Goal: Task Accomplishment & Management: Complete application form

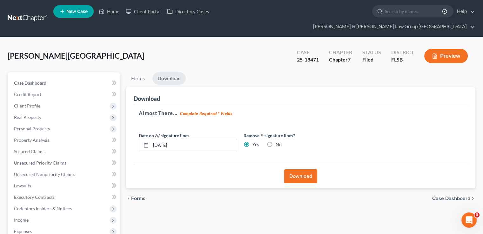
click at [22, 14] on link at bounding box center [28, 18] width 41 height 11
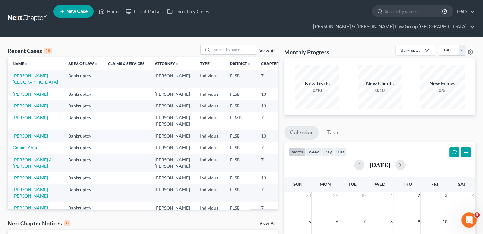
click at [25, 109] on link "[PERSON_NAME]" at bounding box center [30, 105] width 35 height 5
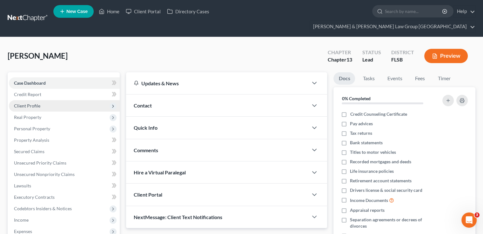
click at [46, 100] on span "Client Profile" at bounding box center [64, 105] width 111 height 11
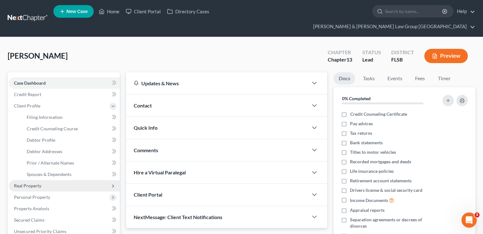
click at [47, 180] on span "Real Property" at bounding box center [64, 185] width 111 height 11
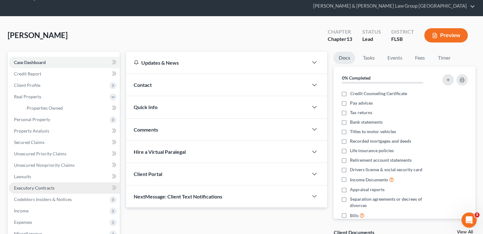
scroll to position [32, 0]
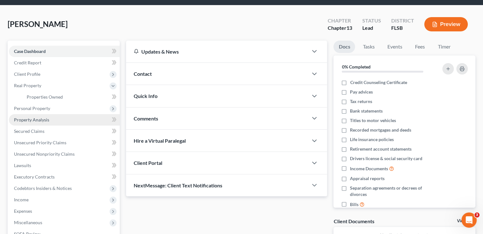
click at [34, 117] on span "Property Analysis" at bounding box center [31, 119] width 35 height 5
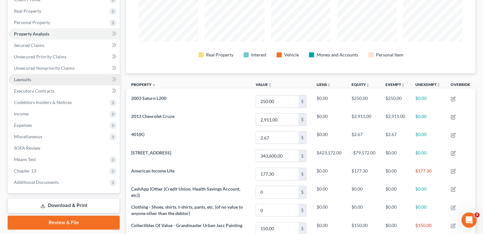
scroll to position [95, 0]
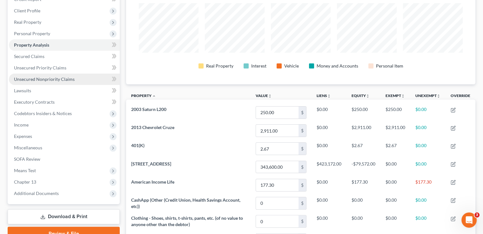
click at [67, 77] on span "Unsecured Nonpriority Claims" at bounding box center [44, 79] width 61 height 5
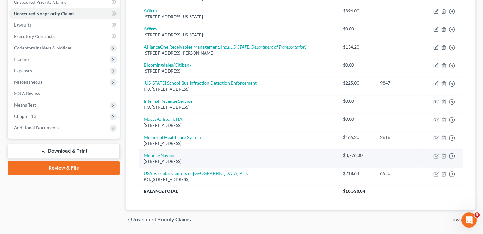
scroll to position [169, 0]
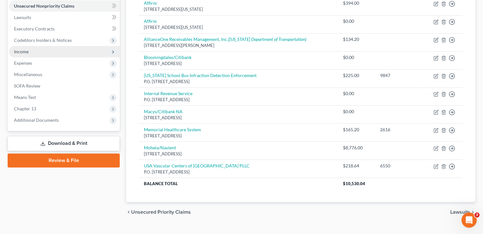
click at [15, 46] on span "Income" at bounding box center [64, 51] width 111 height 11
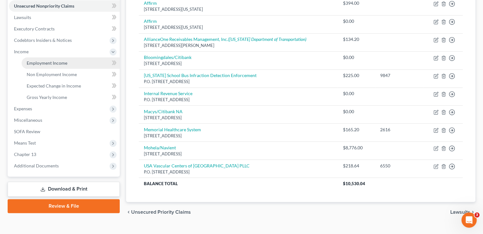
click at [32, 60] on span "Employment Income" at bounding box center [47, 62] width 41 height 5
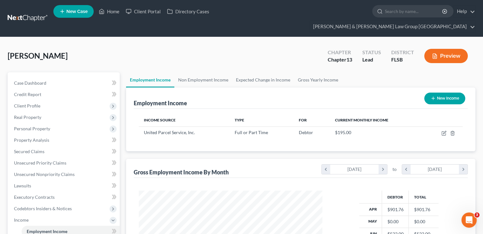
scroll to position [32, 0]
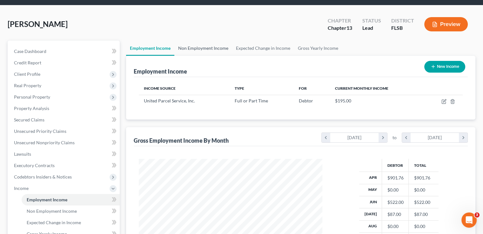
click at [203, 41] on link "Non Employment Income" at bounding box center [203, 48] width 58 height 15
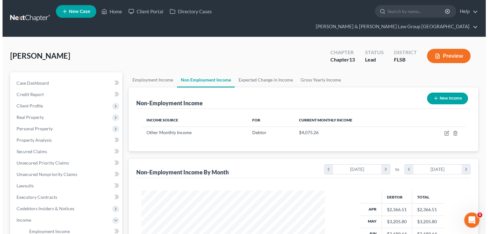
scroll to position [113, 196]
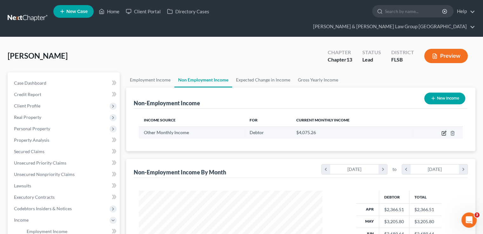
click at [442, 132] on icon "button" at bounding box center [444, 134] width 4 height 4
select select "13"
select select "0"
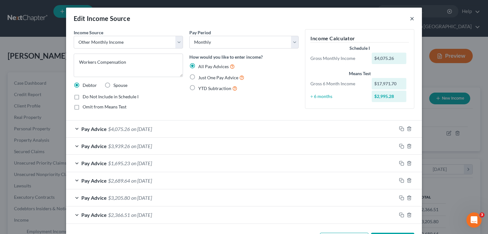
click at [410, 18] on button "×" at bounding box center [412, 19] width 4 height 8
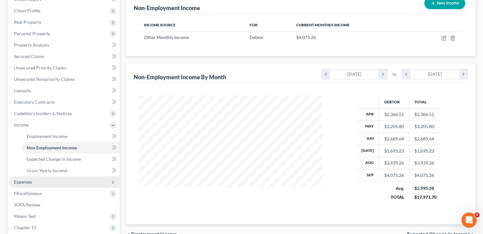
click at [57, 177] on span "Expenses" at bounding box center [64, 182] width 111 height 11
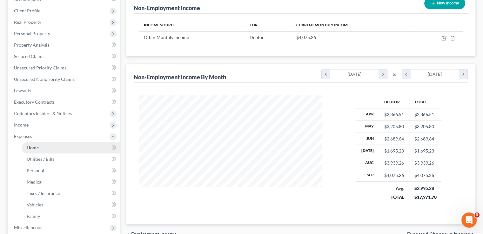
click at [36, 145] on span "Home" at bounding box center [33, 147] width 12 height 5
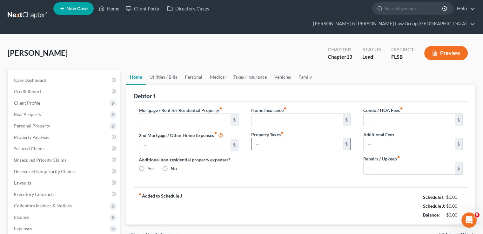
type input "1,277.88"
type input "0.00"
radio input "true"
type input "0.00"
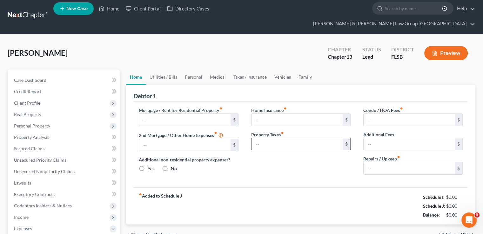
type input "442.37"
type input "0.00"
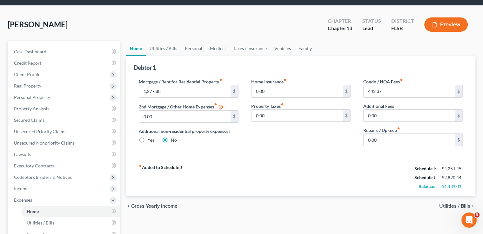
scroll to position [32, 0]
click at [181, 41] on link "Personal" at bounding box center [193, 48] width 25 height 15
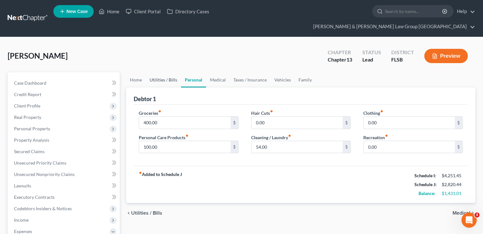
click at [170, 73] on link "Utilities / Bills" at bounding box center [163, 79] width 35 height 15
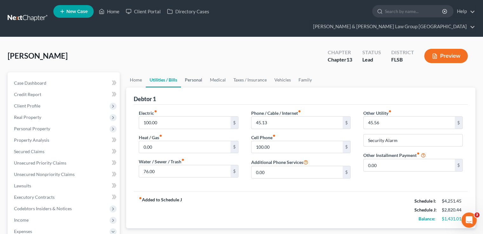
click at [189, 72] on link "Personal" at bounding box center [193, 79] width 25 height 15
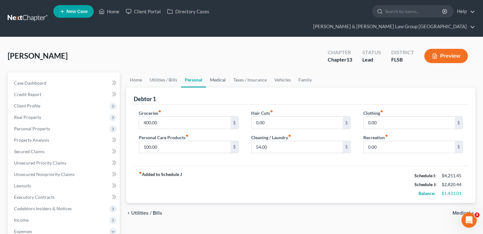
drag, startPoint x: 212, startPoint y: 64, endPoint x: 208, endPoint y: 65, distance: 4.3
click at [212, 72] on link "Medical" at bounding box center [217, 79] width 23 height 15
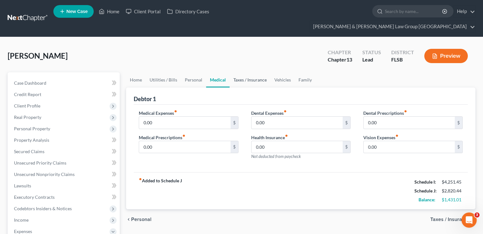
click at [245, 72] on link "Taxes / Insurance" at bounding box center [250, 79] width 41 height 15
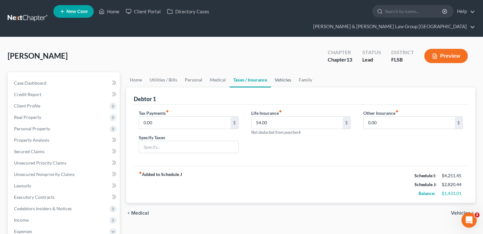
click at [275, 72] on link "Vehicles" at bounding box center [283, 79] width 24 height 15
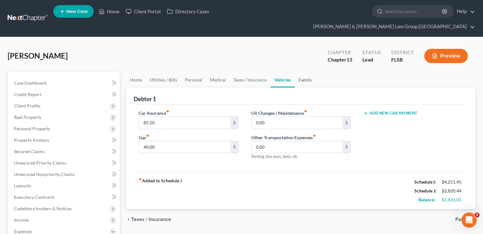
click at [306, 72] on link "Family" at bounding box center [305, 79] width 21 height 15
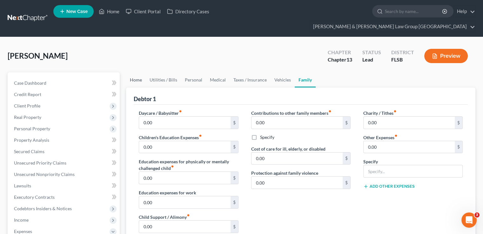
click at [138, 72] on link "Home" at bounding box center [136, 79] width 20 height 15
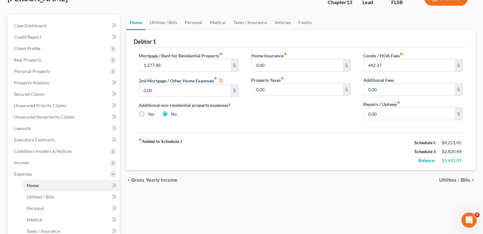
scroll to position [190, 0]
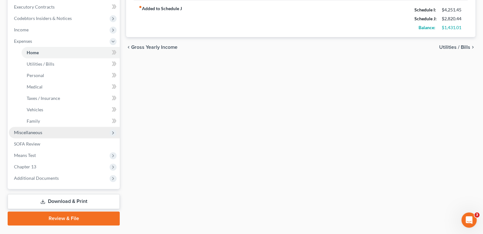
click at [45, 127] on span "Miscellaneous" at bounding box center [64, 132] width 111 height 11
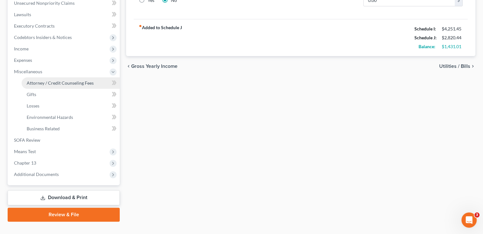
click at [59, 80] on span "Attorney / Credit Counseling Fees" at bounding box center [60, 82] width 67 height 5
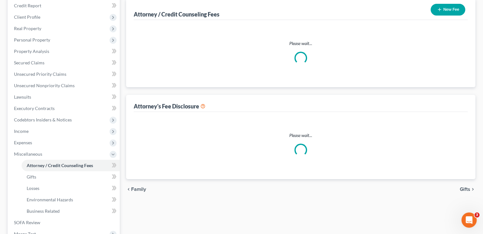
select select "5"
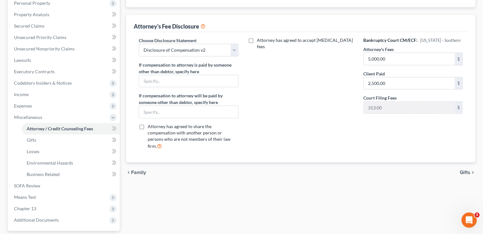
scroll to position [127, 0]
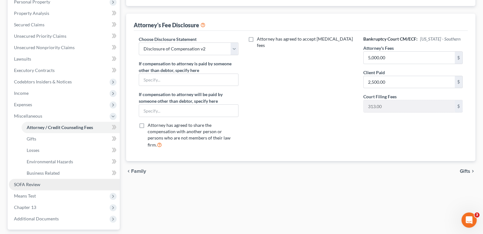
click at [50, 179] on link "SOFA Review" at bounding box center [64, 184] width 111 height 11
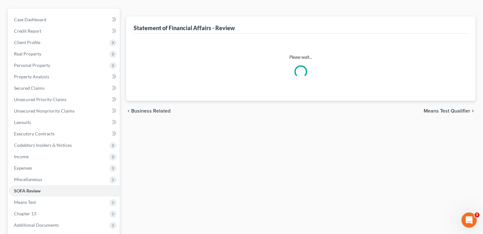
scroll to position [63, 0]
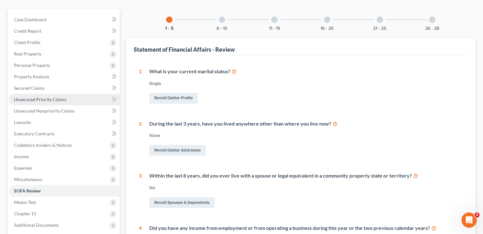
click at [46, 97] on span "Unsecured Priority Claims" at bounding box center [40, 99] width 52 height 5
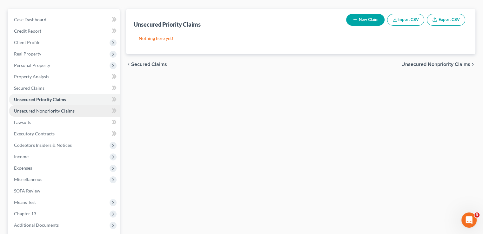
click at [29, 108] on span "Unsecured Nonpriority Claims" at bounding box center [44, 110] width 61 height 5
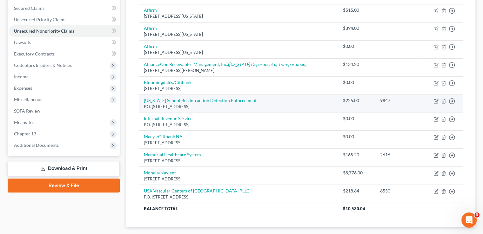
scroll to position [159, 0]
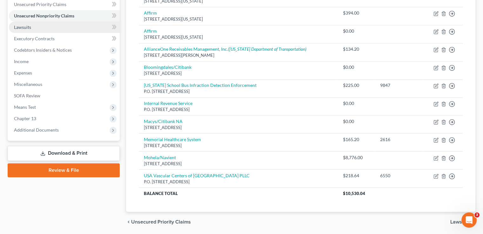
click at [39, 22] on link "Lawsuits" at bounding box center [64, 27] width 111 height 11
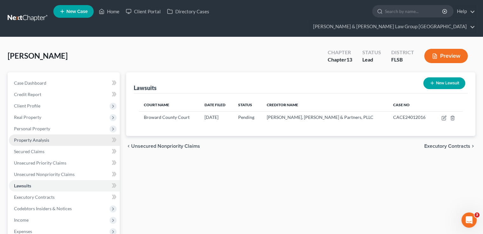
click at [37, 137] on span "Property Analysis" at bounding box center [31, 139] width 35 height 5
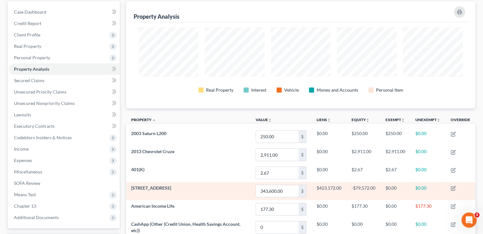
scroll to position [95, 0]
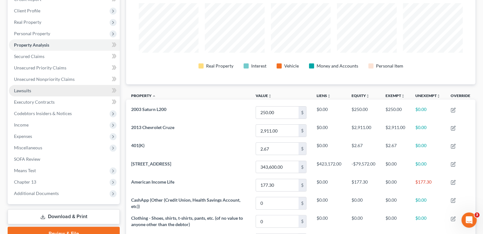
click at [34, 85] on link "Lawsuits" at bounding box center [64, 90] width 111 height 11
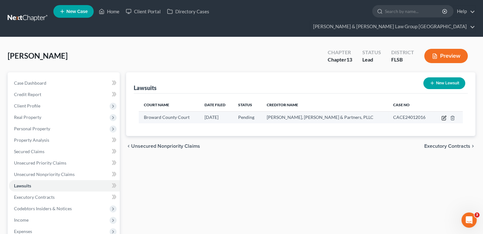
click at [442, 116] on icon "button" at bounding box center [443, 118] width 5 height 5
select select "9"
select select "0"
select select "2"
select select "9"
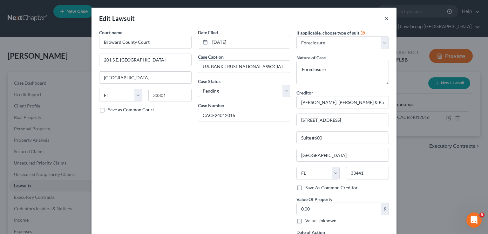
click at [384, 18] on button "×" at bounding box center [386, 19] width 4 height 8
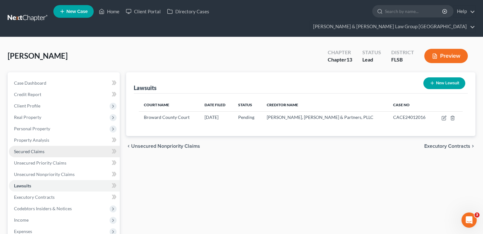
click at [46, 146] on link "Secured Claims" at bounding box center [64, 151] width 111 height 11
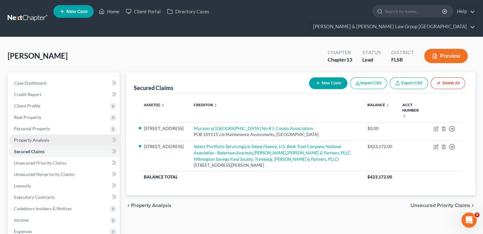
click at [46, 137] on span "Property Analysis" at bounding box center [31, 139] width 35 height 5
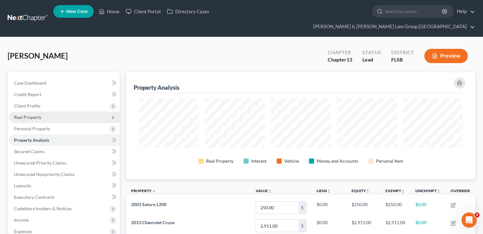
click at [40, 115] on span "Real Property" at bounding box center [27, 117] width 27 height 5
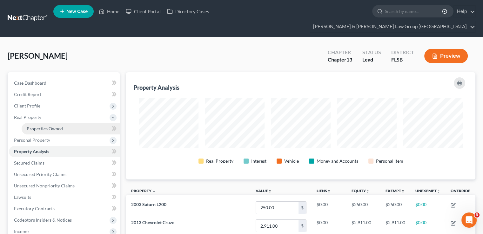
click at [40, 126] on span "Properties Owned" at bounding box center [45, 128] width 36 height 5
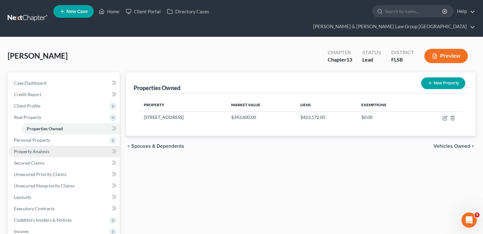
click at [47, 149] on span "Property Analysis" at bounding box center [31, 151] width 35 height 5
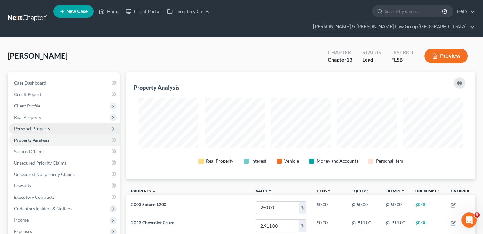
click at [43, 126] on span "Personal Property" at bounding box center [32, 128] width 36 height 5
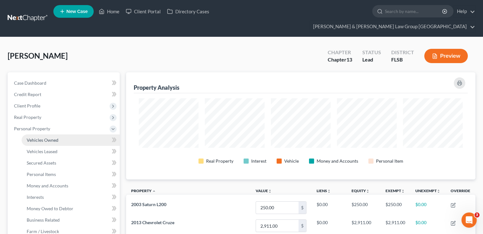
click at [42, 137] on span "Vehicles Owned" at bounding box center [43, 139] width 32 height 5
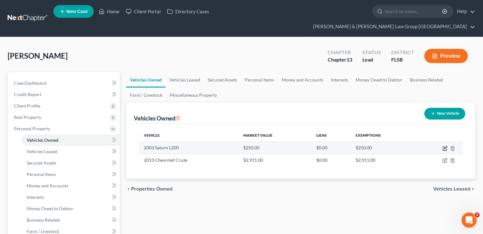
click at [444, 146] on icon "button" at bounding box center [444, 148] width 5 height 5
select select "0"
select select "23"
select select "3"
select select "0"
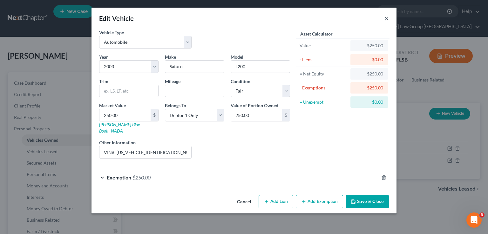
click at [387, 17] on button "×" at bounding box center [386, 19] width 4 height 8
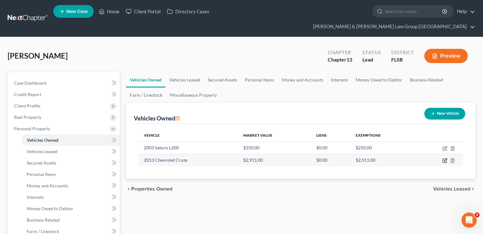
click at [443, 158] on icon "button" at bounding box center [444, 160] width 5 height 5
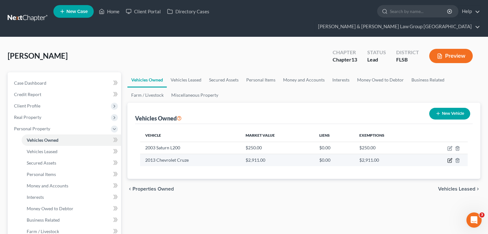
select select "0"
select select "13"
select select "2"
select select "0"
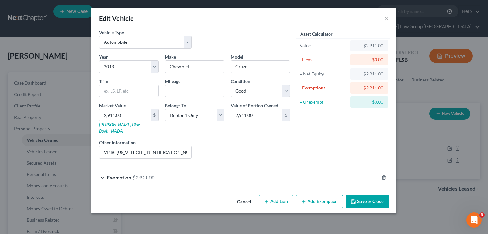
click at [219, 173] on div "Exemption $2,911.00" at bounding box center [234, 177] width 287 height 17
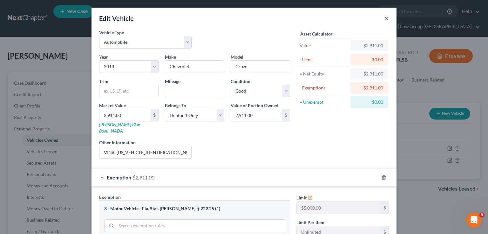
click at [385, 19] on button "×" at bounding box center [386, 19] width 4 height 8
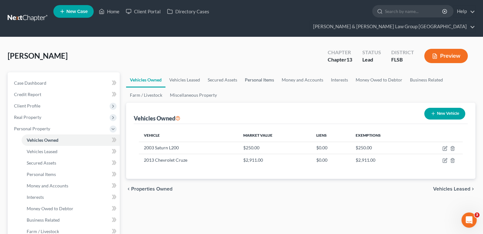
click at [254, 72] on link "Personal Items" at bounding box center [259, 79] width 37 height 15
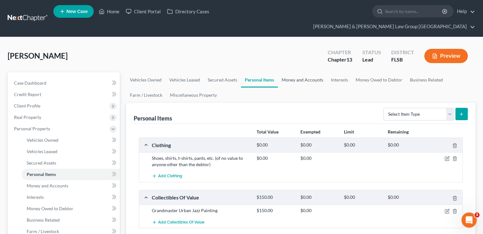
click at [297, 72] on link "Money and Accounts" at bounding box center [302, 79] width 49 height 15
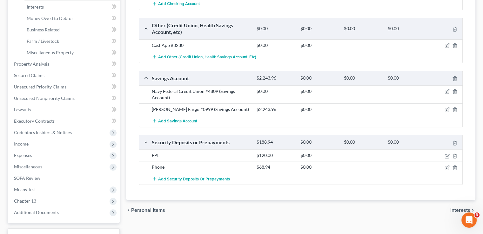
scroll to position [159, 0]
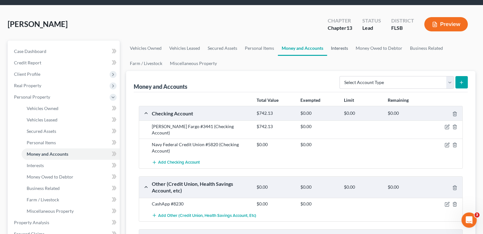
click at [336, 41] on link "Interests" at bounding box center [339, 48] width 25 height 15
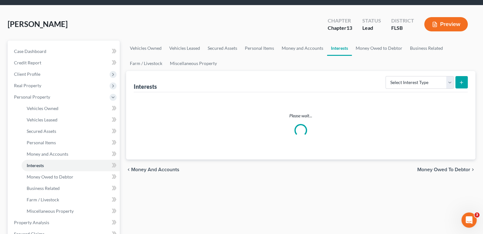
scroll to position [2, 0]
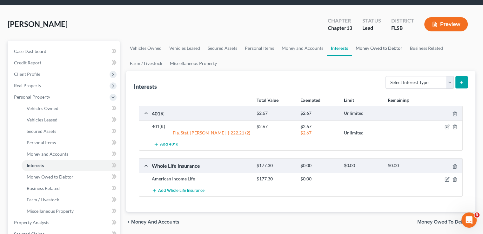
click at [364, 41] on link "Money Owed to Debtor" at bounding box center [379, 48] width 54 height 15
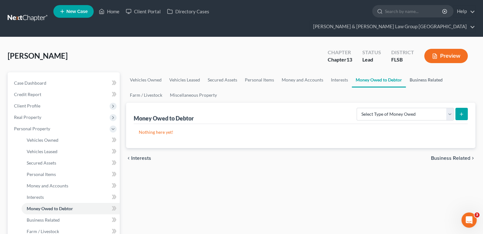
click at [419, 72] on link "Business Related" at bounding box center [426, 79] width 41 height 15
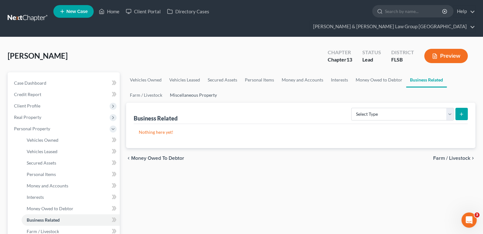
click at [190, 88] on link "Miscellaneous Property" at bounding box center [193, 95] width 55 height 15
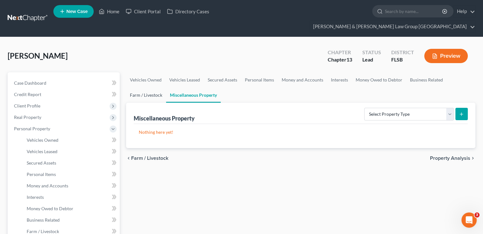
click at [153, 88] on link "Farm / Livestock" at bounding box center [146, 95] width 40 height 15
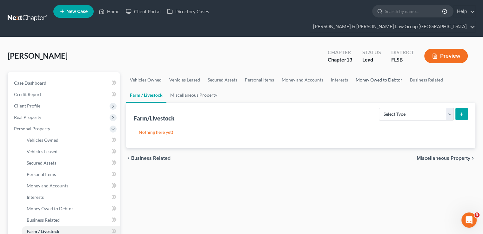
click at [364, 72] on link "Money Owed to Debtor" at bounding box center [379, 79] width 54 height 15
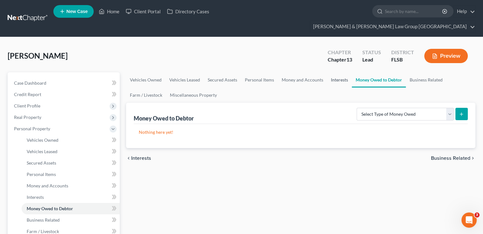
click at [336, 72] on link "Interests" at bounding box center [339, 79] width 25 height 15
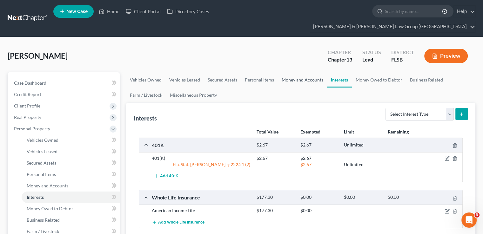
click at [285, 72] on link "Money and Accounts" at bounding box center [302, 79] width 49 height 15
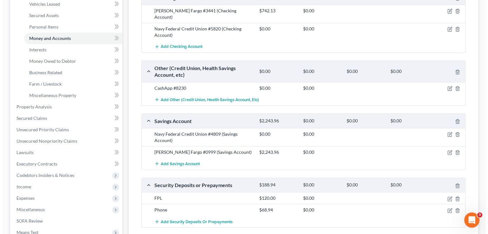
scroll to position [159, 0]
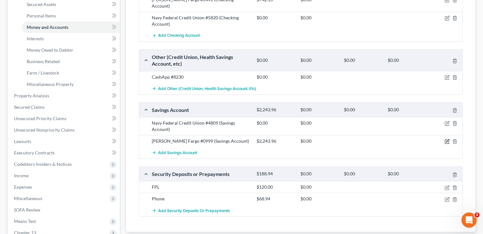
click at [448, 139] on icon "button" at bounding box center [446, 141] width 5 height 5
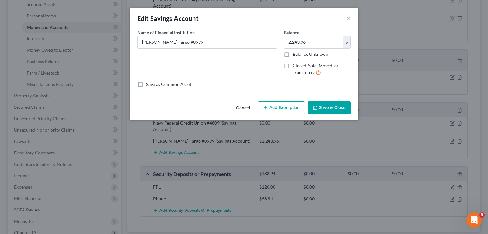
click at [284, 107] on button "Add Exemption" at bounding box center [280, 108] width 47 height 13
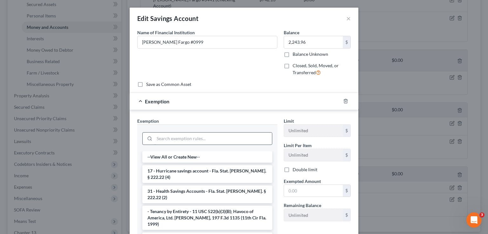
click at [197, 139] on input "search" at bounding box center [212, 139] width 117 height 12
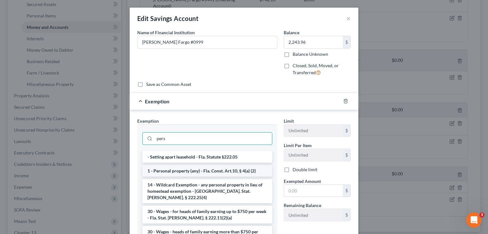
type input "pers"
click at [191, 172] on li "1 - Personal property (any) - Fla. Const. Art.10, § 4(a) (2)" at bounding box center [207, 170] width 130 height 11
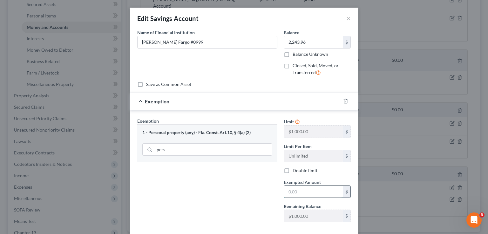
click at [308, 193] on input "text" at bounding box center [313, 192] width 59 height 12
type input "0"
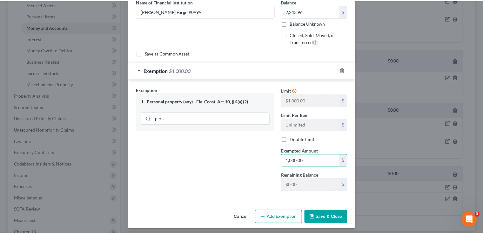
scroll to position [33, 0]
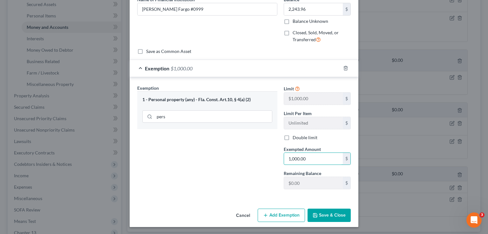
type input "1,000.00"
click at [329, 219] on button "Save & Close" at bounding box center [328, 215] width 43 height 13
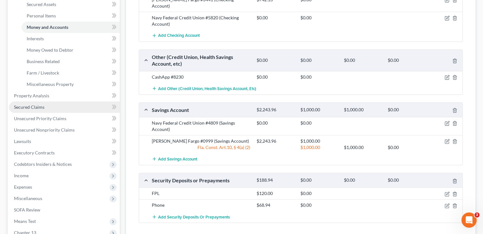
click at [50, 102] on link "Secured Claims" at bounding box center [64, 107] width 111 height 11
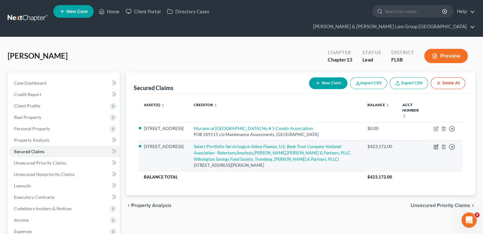
click at [435, 144] on icon "button" at bounding box center [435, 146] width 5 height 5
select select "46"
select select "2"
select select "0"
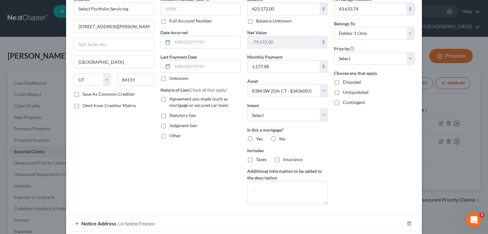
scroll to position [8, 0]
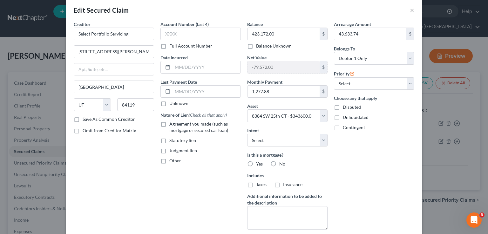
click at [169, 126] on label "Agreement you made (such as mortgage or secured car loan)" at bounding box center [204, 127] width 71 height 13
click at [172, 125] on input "Agreement you made (such as mortgage or secured car loan)" at bounding box center [174, 123] width 4 height 4
checkbox input "true"
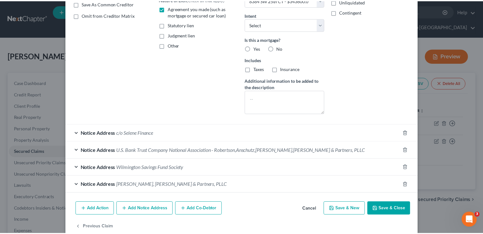
scroll to position [135, 0]
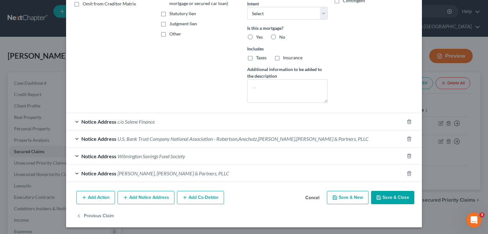
click at [392, 198] on button "Save & Close" at bounding box center [392, 197] width 43 height 13
select select
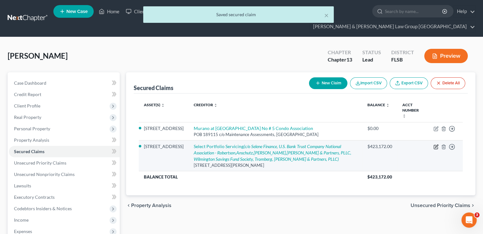
click at [434, 144] on icon "button" at bounding box center [435, 146] width 5 height 5
select select "46"
select select "2"
select select "0"
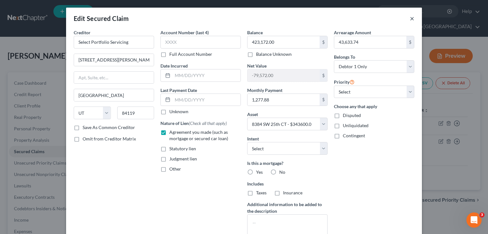
click at [410, 18] on button "×" at bounding box center [412, 19] width 4 height 8
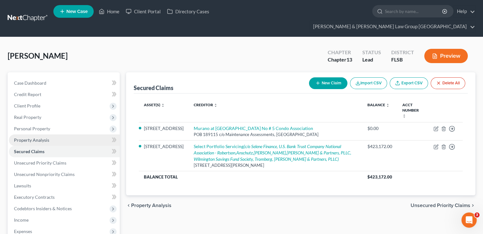
click at [39, 137] on span "Property Analysis" at bounding box center [31, 139] width 35 height 5
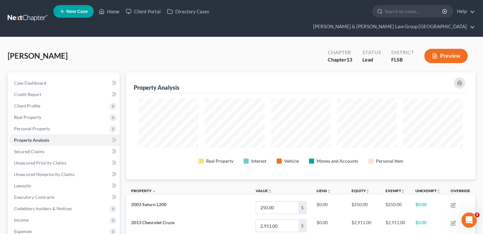
scroll to position [107, 349]
click at [42, 126] on span "Personal Property" at bounding box center [32, 128] width 36 height 5
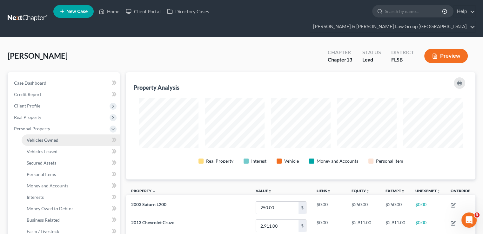
click at [43, 137] on span "Vehicles Owned" at bounding box center [43, 139] width 32 height 5
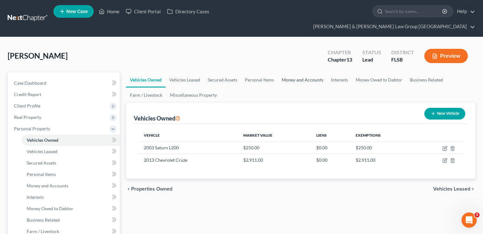
click at [314, 72] on link "Money and Accounts" at bounding box center [302, 79] width 49 height 15
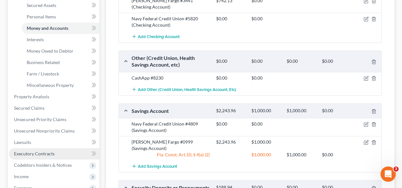
scroll to position [159, 0]
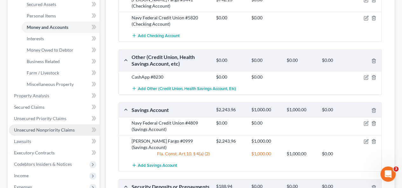
click at [49, 127] on span "Unsecured Nonpriority Claims" at bounding box center [44, 129] width 61 height 5
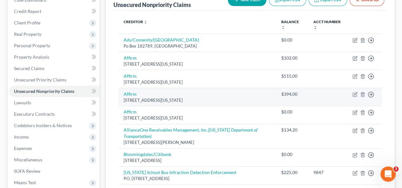
scroll to position [63, 0]
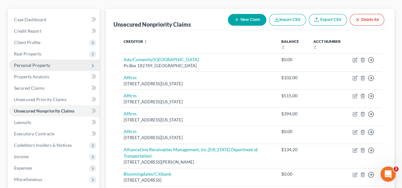
click at [30, 60] on span "Personal Property" at bounding box center [54, 65] width 90 height 11
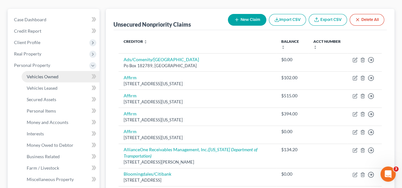
click at [39, 74] on span "Vehicles Owned" at bounding box center [43, 76] width 32 height 5
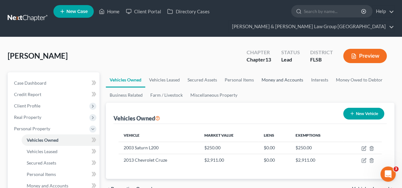
click at [272, 72] on link "Money and Accounts" at bounding box center [281, 79] width 49 height 15
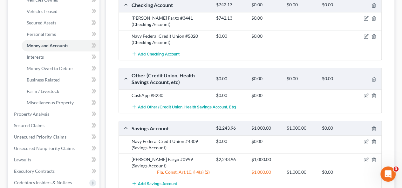
scroll to position [127, 0]
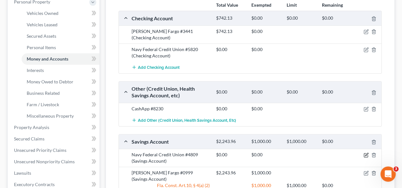
click at [366, 153] on icon "button" at bounding box center [366, 154] width 3 height 3
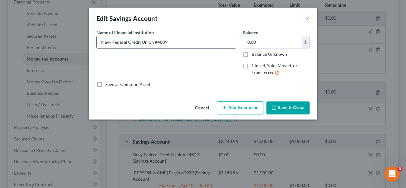
drag, startPoint x: 156, startPoint y: 41, endPoint x: 166, endPoint y: 45, distance: 10.7
click at [166, 45] on input "Navy Federal Credit Union #4809" at bounding box center [166, 42] width 139 height 12
type input "Navy Federal Credit Union #8091"
click at [289, 107] on button "Save & Close" at bounding box center [288, 108] width 43 height 13
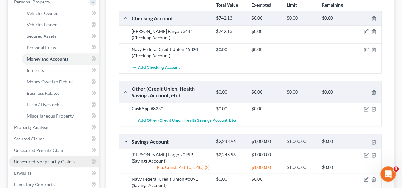
click at [44, 159] on span "Unsecured Nonpriority Claims" at bounding box center [44, 161] width 61 height 5
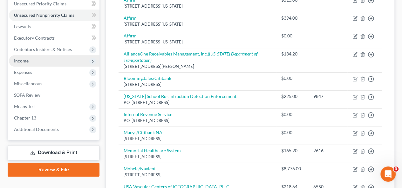
scroll to position [159, 0]
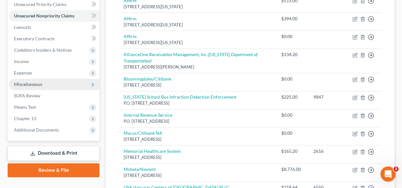
click at [31, 82] on span "Miscellaneous" at bounding box center [28, 84] width 28 height 5
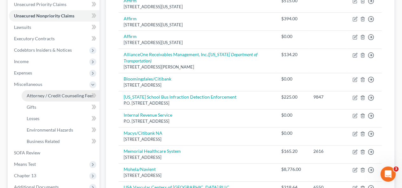
click at [36, 90] on link "Attorney / Credit Counseling Fees" at bounding box center [61, 95] width 78 height 11
select select "5"
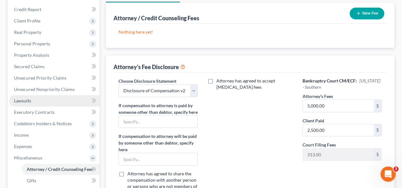
scroll to position [95, 0]
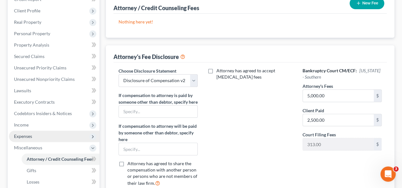
click at [38, 131] on span "Expenses" at bounding box center [54, 136] width 90 height 11
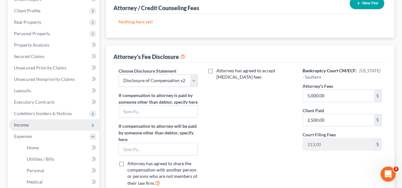
click at [40, 119] on span "Income" at bounding box center [54, 124] width 90 height 11
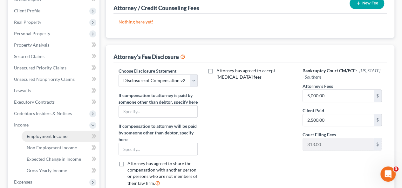
click at [41, 134] on span "Employment Income" at bounding box center [47, 136] width 41 height 5
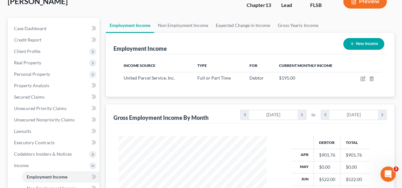
scroll to position [32, 0]
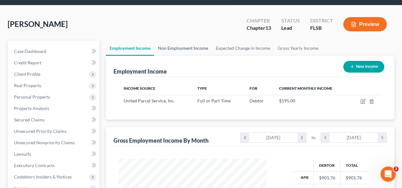
click at [193, 41] on link "Non Employment Income" at bounding box center [183, 48] width 58 height 15
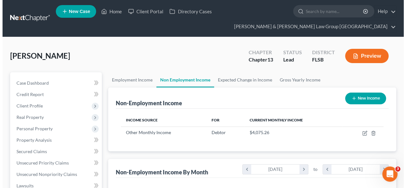
scroll to position [113, 161]
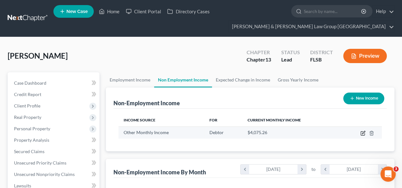
click at [362, 131] on icon "button" at bounding box center [362, 133] width 5 height 5
select select "13"
select select "0"
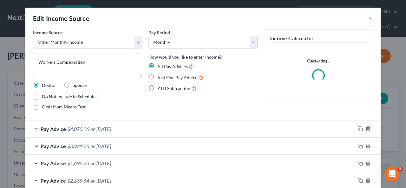
scroll to position [113, 163]
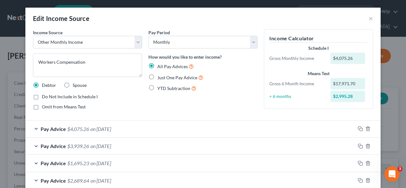
click at [164, 127] on div "Pay Advice $4,075.26 on [DATE]" at bounding box center [190, 129] width 330 height 17
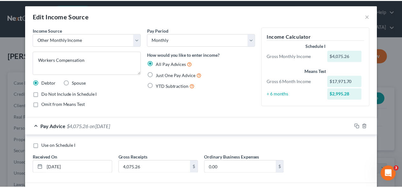
scroll to position [0, 0]
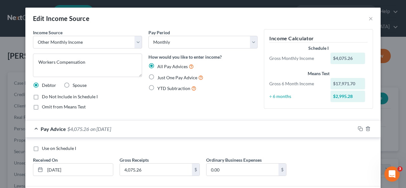
click at [157, 130] on div "Pay Advice $4,075.26 on [DATE]" at bounding box center [190, 129] width 330 height 17
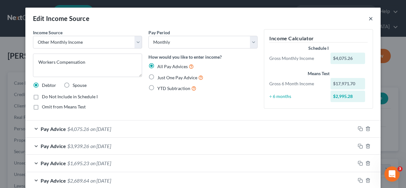
click at [369, 16] on button "×" at bounding box center [371, 19] width 4 height 8
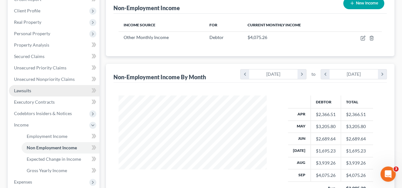
scroll to position [95, 0]
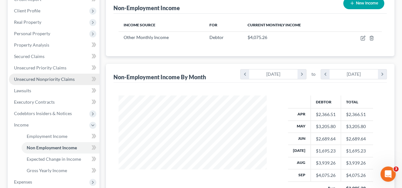
click at [57, 77] on span "Unsecured Nonpriority Claims" at bounding box center [44, 79] width 61 height 5
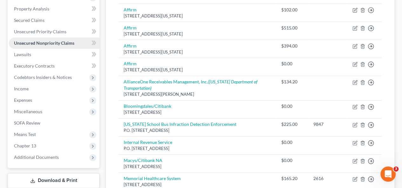
scroll to position [95, 0]
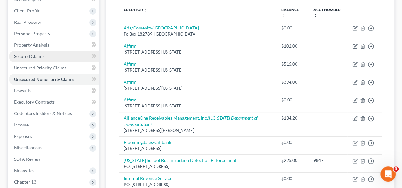
click at [41, 54] on span "Secured Claims" at bounding box center [29, 56] width 30 height 5
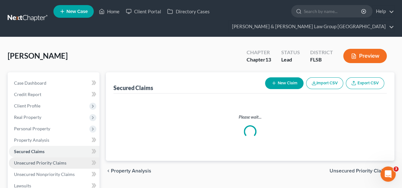
click at [63, 160] on span "Unsecured Priority Claims" at bounding box center [40, 162] width 52 height 5
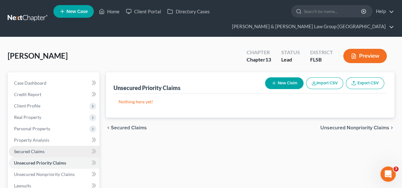
click at [56, 146] on link "Secured Claims" at bounding box center [54, 151] width 90 height 11
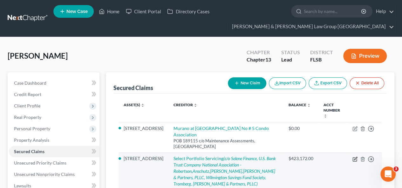
click at [354, 157] on icon "button" at bounding box center [354, 159] width 4 height 4
select select "46"
select select "2"
select select "0"
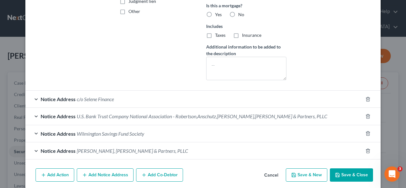
scroll to position [159, 0]
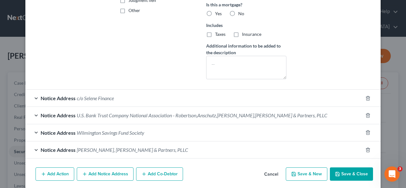
click at [149, 100] on div "Notice Address c/o Selene Finance" at bounding box center [194, 98] width 338 height 17
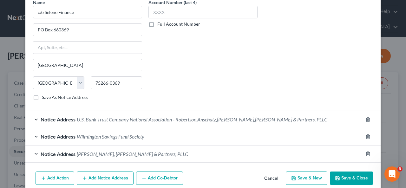
scroll to position [286, 0]
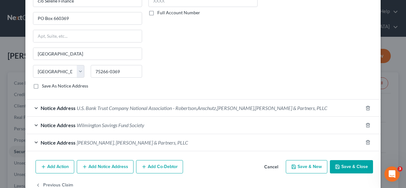
click at [184, 118] on div "Notice Address Wilmington Savings Fund Society" at bounding box center [194, 125] width 338 height 17
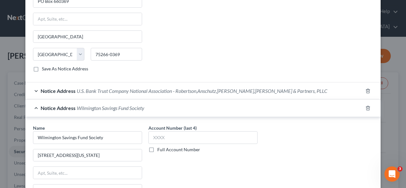
scroll to position [317, 0]
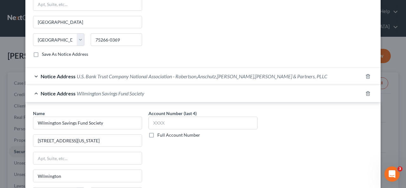
click at [179, 91] on div "Notice Address Wilmington Savings Fund Society" at bounding box center [194, 93] width 338 height 17
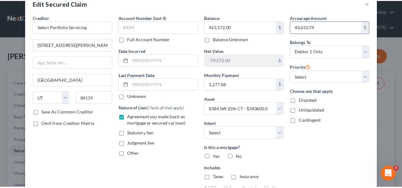
scroll to position [0, 0]
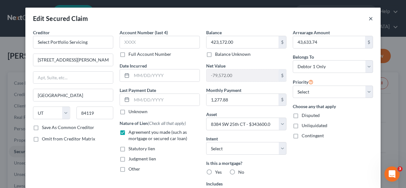
click at [369, 19] on button "×" at bounding box center [371, 19] width 4 height 8
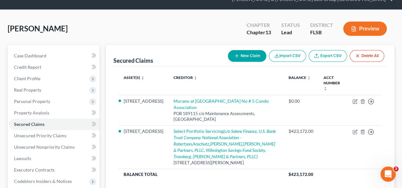
scroll to position [127, 0]
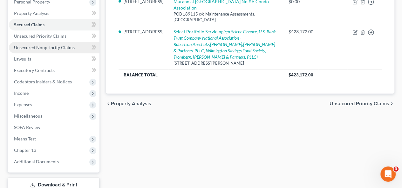
click at [60, 45] on span "Unsecured Nonpriority Claims" at bounding box center [44, 47] width 61 height 5
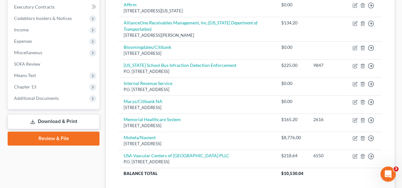
scroll to position [63, 0]
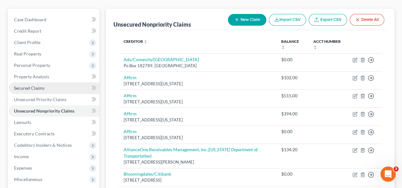
click at [33, 85] on span "Secured Claims" at bounding box center [29, 87] width 30 height 5
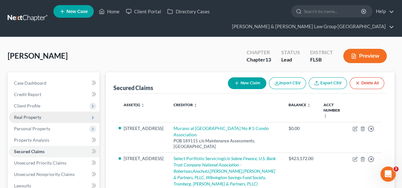
click at [41, 112] on span "Real Property" at bounding box center [54, 117] width 90 height 11
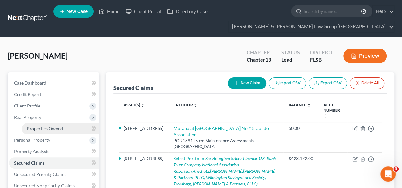
click at [41, 123] on link "Properties Owned" at bounding box center [61, 128] width 78 height 11
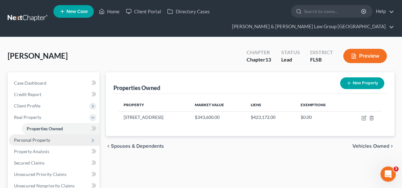
click at [48, 137] on span "Personal Property" at bounding box center [32, 139] width 36 height 5
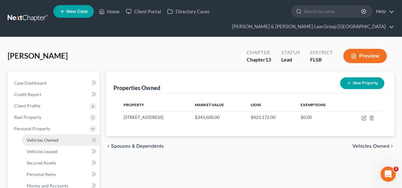
click at [48, 137] on span "Vehicles Owned" at bounding box center [43, 139] width 32 height 5
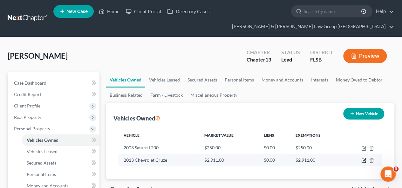
click at [363, 158] on icon "button" at bounding box center [363, 160] width 5 height 5
select select "0"
select select "13"
select select "2"
select select "0"
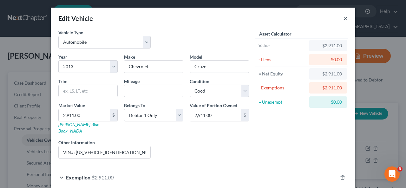
click at [344, 18] on button "×" at bounding box center [345, 19] width 4 height 8
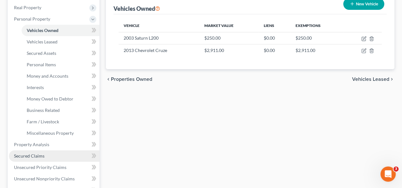
scroll to position [127, 0]
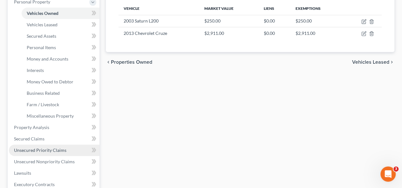
click at [57, 148] on span "Unsecured Priority Claims" at bounding box center [40, 150] width 52 height 5
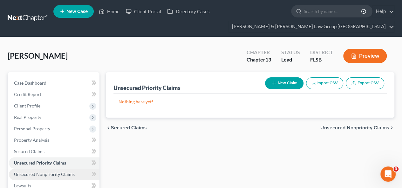
click at [51, 172] on span "Unsecured Nonpriority Claims" at bounding box center [44, 174] width 61 height 5
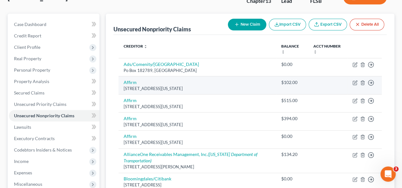
scroll to position [63, 0]
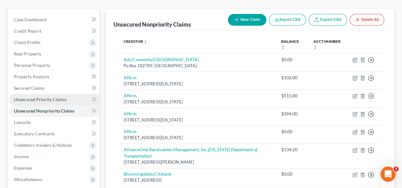
click at [50, 97] on span "Unsecured Priority Claims" at bounding box center [40, 99] width 52 height 5
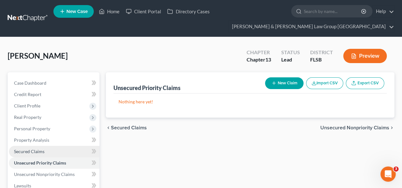
click at [56, 146] on link "Secured Claims" at bounding box center [54, 151] width 90 height 11
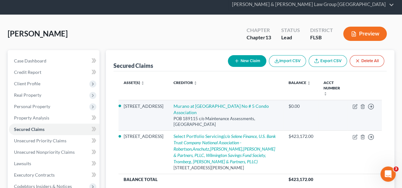
scroll to position [63, 0]
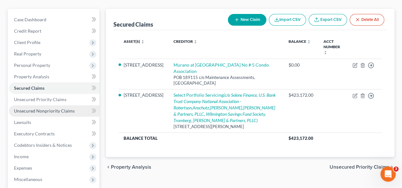
click at [47, 108] on span "Unsecured Nonpriority Claims" at bounding box center [44, 110] width 61 height 5
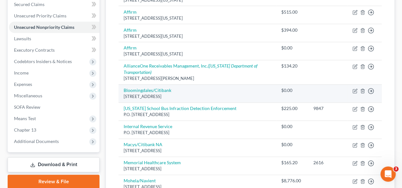
scroll to position [63, 0]
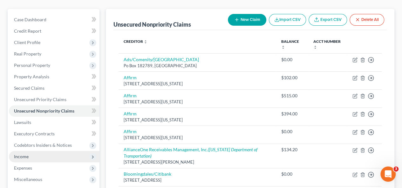
click at [22, 151] on span "Income" at bounding box center [54, 156] width 90 height 11
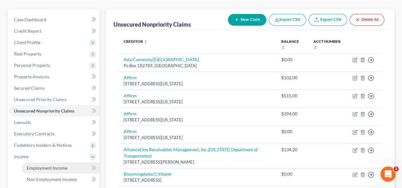
click at [39, 165] on span "Employment Income" at bounding box center [47, 167] width 41 height 5
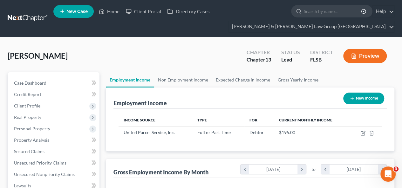
scroll to position [113, 161]
click at [190, 72] on link "Non Employment Income" at bounding box center [183, 79] width 58 height 15
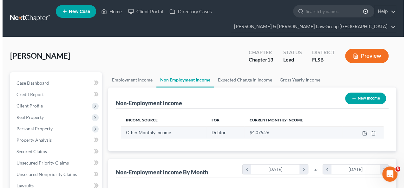
scroll to position [113, 161]
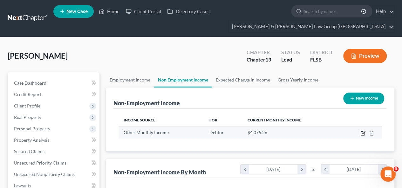
click at [362, 131] on icon "button" at bounding box center [363, 132] width 3 height 3
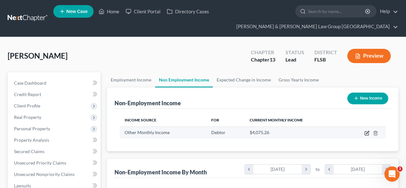
select select "13"
select select "0"
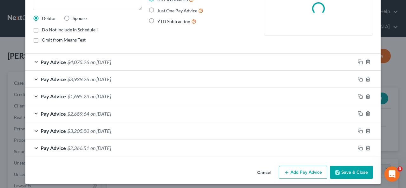
scroll to position [69, 0]
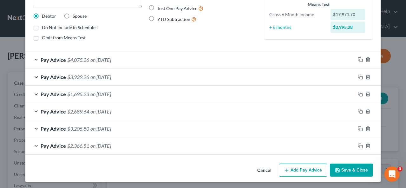
click at [143, 125] on div "Pay Advice $3,205.80 on [DATE]" at bounding box center [190, 128] width 330 height 17
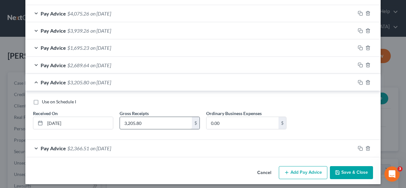
scroll to position [118, 0]
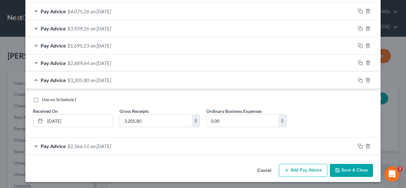
click at [159, 80] on div "Pay Advice $3,205.80 on [DATE]" at bounding box center [190, 80] width 330 height 17
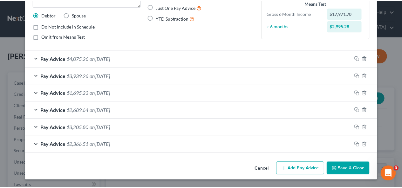
scroll to position [69, 0]
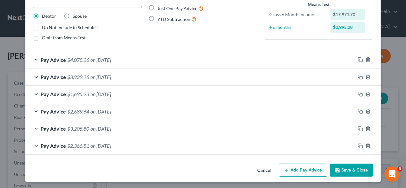
click at [358, 169] on button "Save & Close" at bounding box center [351, 170] width 43 height 13
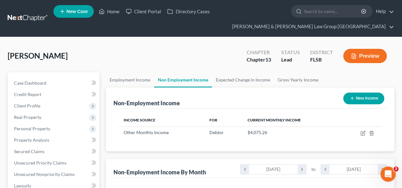
scroll to position [317335, 317287]
click at [128, 72] on link "Employment Income" at bounding box center [130, 79] width 48 height 15
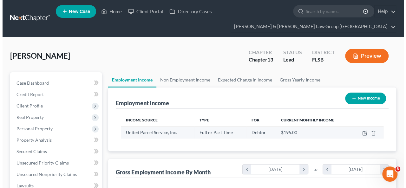
scroll to position [113, 161]
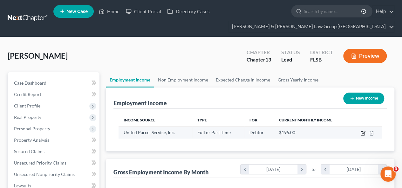
click at [362, 132] on icon "button" at bounding box center [362, 134] width 4 height 4
select select "0"
select select "10"
select select "2"
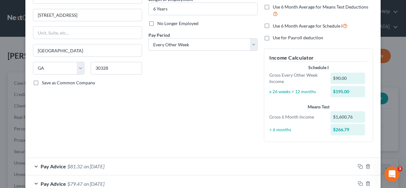
scroll to position [0, 0]
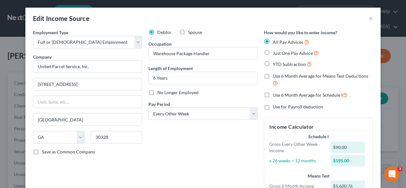
drag, startPoint x: 266, startPoint y: 96, endPoint x: 234, endPoint y: 137, distance: 53.2
click at [273, 96] on label "Use 6 Month Average for Schedule I" at bounding box center [310, 94] width 75 height 7
click at [276, 96] on input "Use 6 Month Average for Schedule I" at bounding box center [278, 93] width 4 height 4
checkbox input "true"
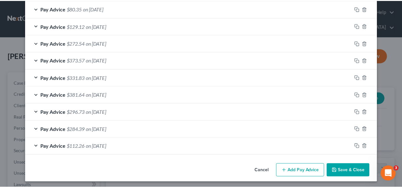
scroll to position [278, 0]
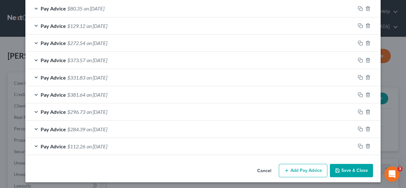
click at [366, 169] on button "Save & Close" at bounding box center [351, 170] width 43 height 13
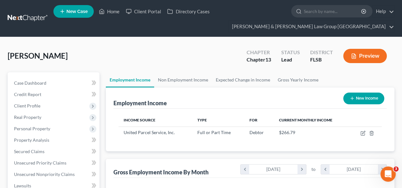
scroll to position [317335, 317287]
